Goal: Find specific page/section: Find specific page/section

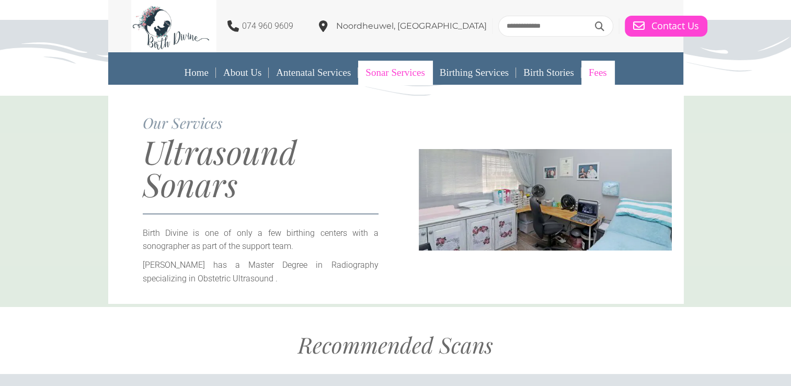
click at [607, 73] on link "Fees" at bounding box center [597, 73] width 33 height 24
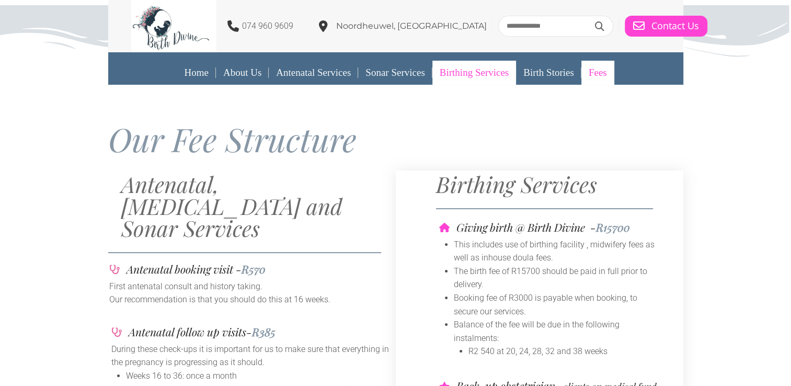
click at [469, 72] on link "Birthing Services" at bounding box center [474, 73] width 84 height 24
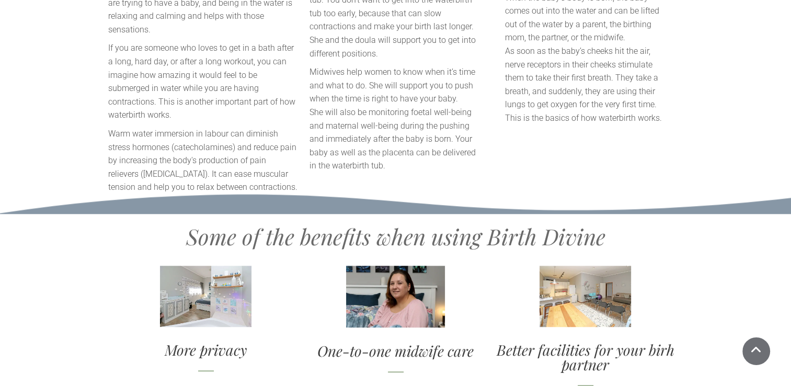
scroll to position [888, 0]
